Goal: Communication & Community: Answer question/provide support

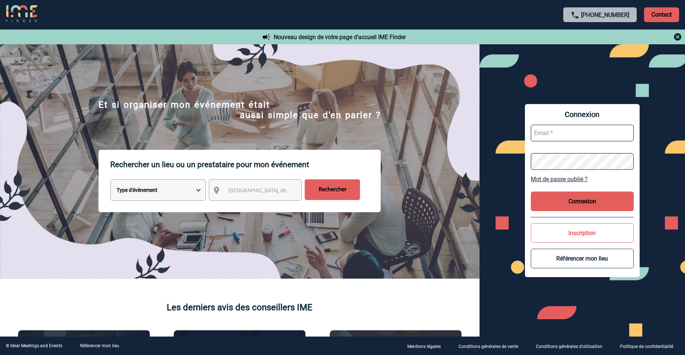
click at [581, 134] on input "text" at bounding box center [581, 133] width 103 height 17
drag, startPoint x: 607, startPoint y: 132, endPoint x: 519, endPoint y: 129, distance: 88.1
click at [519, 129] on div "Connexion [PERSON_NAME];MORO@KNDS;FR Mot de passe oublié ? Connexion Inscriptio…" at bounding box center [581, 190] width 205 height 292
type input "[PERSON_NAME][EMAIL_ADDRESS][DOMAIN_NAME]"
click at [595, 202] on button "Connexion" at bounding box center [581, 201] width 103 height 20
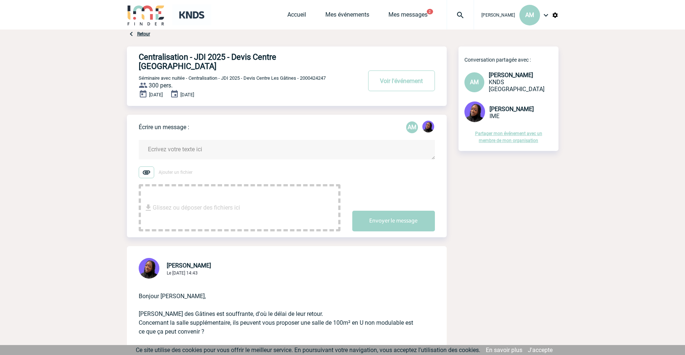
click at [226, 140] on textarea at bounding box center [287, 150] width 296 height 20
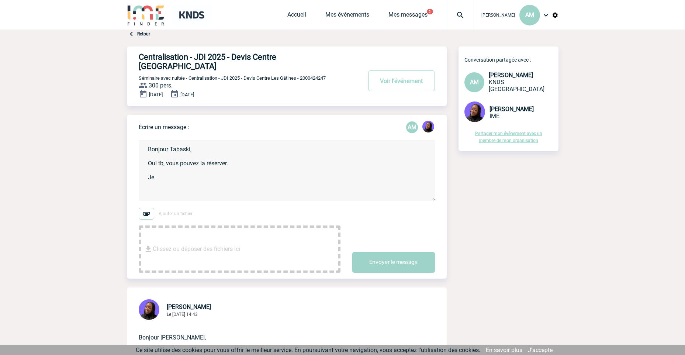
click at [166, 157] on textarea "Bonjour Tabaski, Oui tb, vous pouvez la réserver. Je" at bounding box center [287, 170] width 296 height 61
click at [158, 173] on textarea "Bonjour Tabaski, Oui tb, je vous remercie, vous pouvez la réserver. Je" at bounding box center [287, 170] width 296 height 61
click at [324, 163] on textarea "Bonjour Tabaski, Oui tb, je vous remercie, vous pouvez la réserver. Cdt, Aurélie" at bounding box center [287, 170] width 296 height 61
type textarea "Bonjour Tabaski, Oui tb, je vous remercie, vous pouvez la réserver. Cdt, Aurélie"
click at [400, 253] on button "Envoyer le message" at bounding box center [393, 262] width 83 height 21
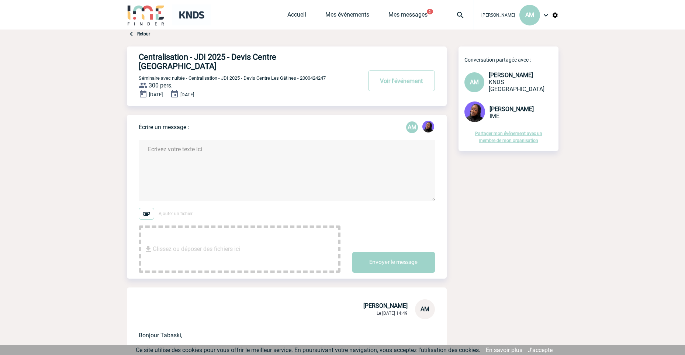
click at [410, 10] on div "Accueil Mes événements Mes messages 2 Projet, client Projet, client" at bounding box center [380, 14] width 187 height 29
click at [417, 18] on link "Mes messages" at bounding box center [407, 16] width 39 height 10
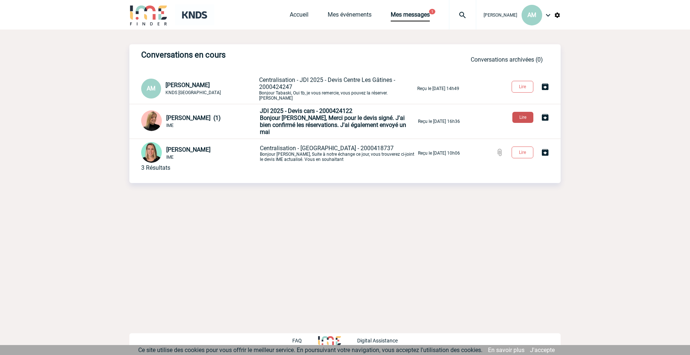
click at [518, 115] on button "Lire" at bounding box center [522, 117] width 21 height 11
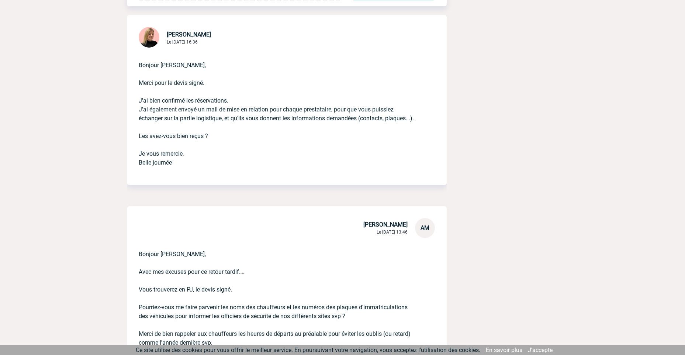
scroll to position [369, 0]
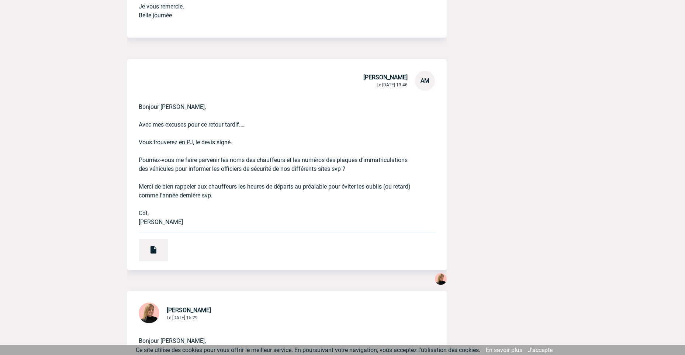
click at [240, 216] on p "Bonjour [PERSON_NAME], Avec mes excuses pour ce retour tardif…. Vous trouverez …" at bounding box center [276, 159] width 275 height 136
drag, startPoint x: 352, startPoint y: 177, endPoint x: 121, endPoint y: 167, distance: 232.1
drag, startPoint x: 121, startPoint y: 167, endPoint x: 175, endPoint y: 190, distance: 58.8
click at [175, 190] on p "Bonjour Estelle, Avec mes excuses pour ce retour tardif…. Vous trouverez en PJ,…" at bounding box center [276, 159] width 275 height 136
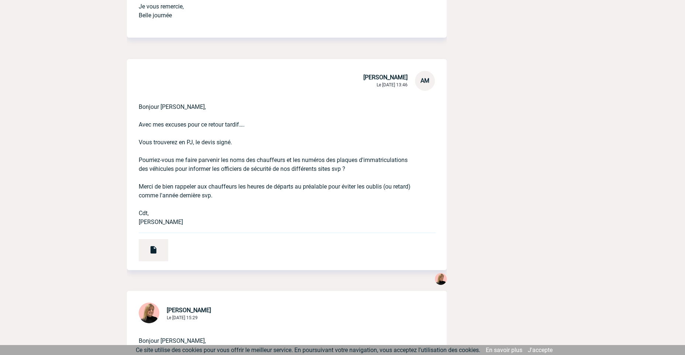
drag, startPoint x: 137, startPoint y: 169, endPoint x: 347, endPoint y: 180, distance: 210.4
click at [347, 180] on div "Bonjour Estelle, Avec mes excuses pour ce retour tardif…. Vous trouverez en PJ,…" at bounding box center [287, 180] width 320 height 179
copy p "Pourriez-vous me faire parvenir les noms des chauffeurs et les numéros des plaq…"
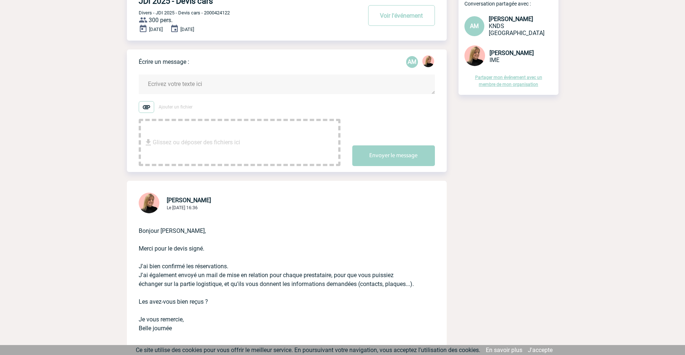
scroll to position [0, 0]
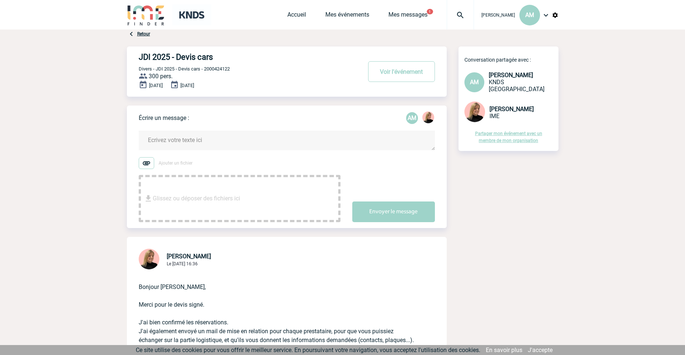
click at [421, 7] on div "Accueil Mes événements Mes messages 1 Projet, client Projet, client" at bounding box center [380, 14] width 187 height 29
click at [419, 11] on div "Accueil Mes événements Mes messages 1 Projet, client Projet, client" at bounding box center [380, 14] width 187 height 29
click at [419, 13] on link "Mes messages" at bounding box center [407, 16] width 39 height 10
